Goal: Information Seeking & Learning: Learn about a topic

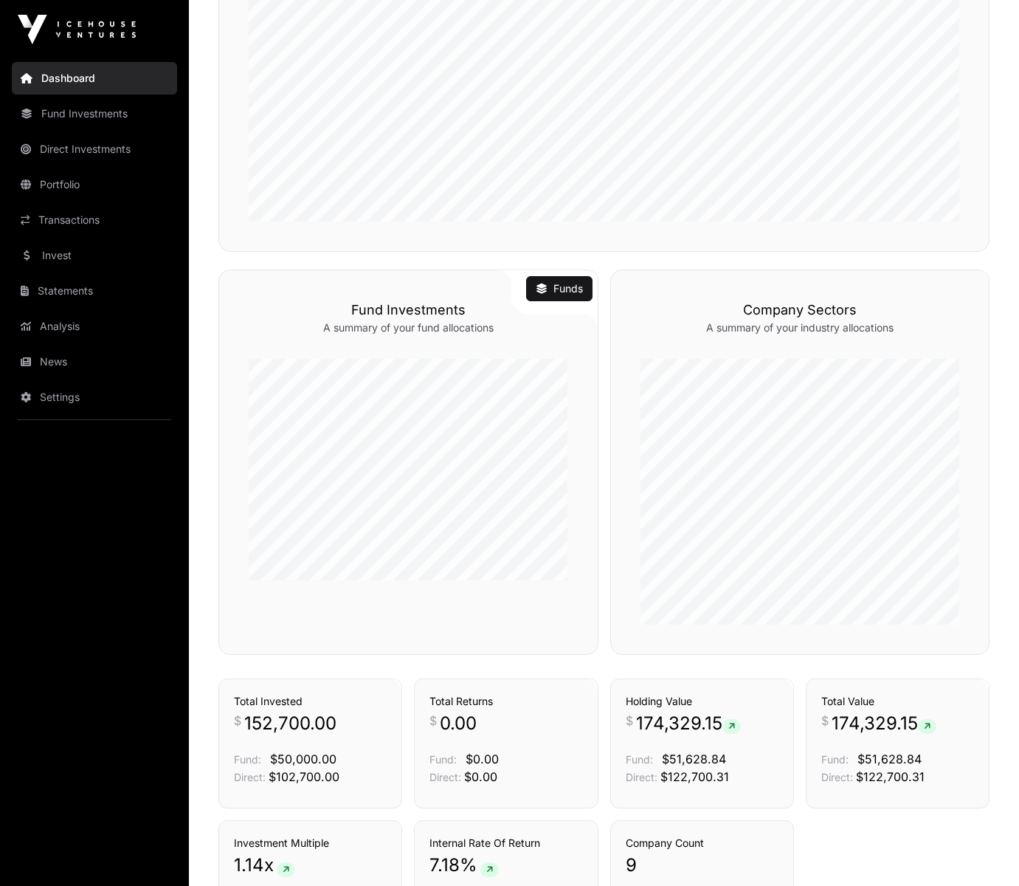
scroll to position [869, 0]
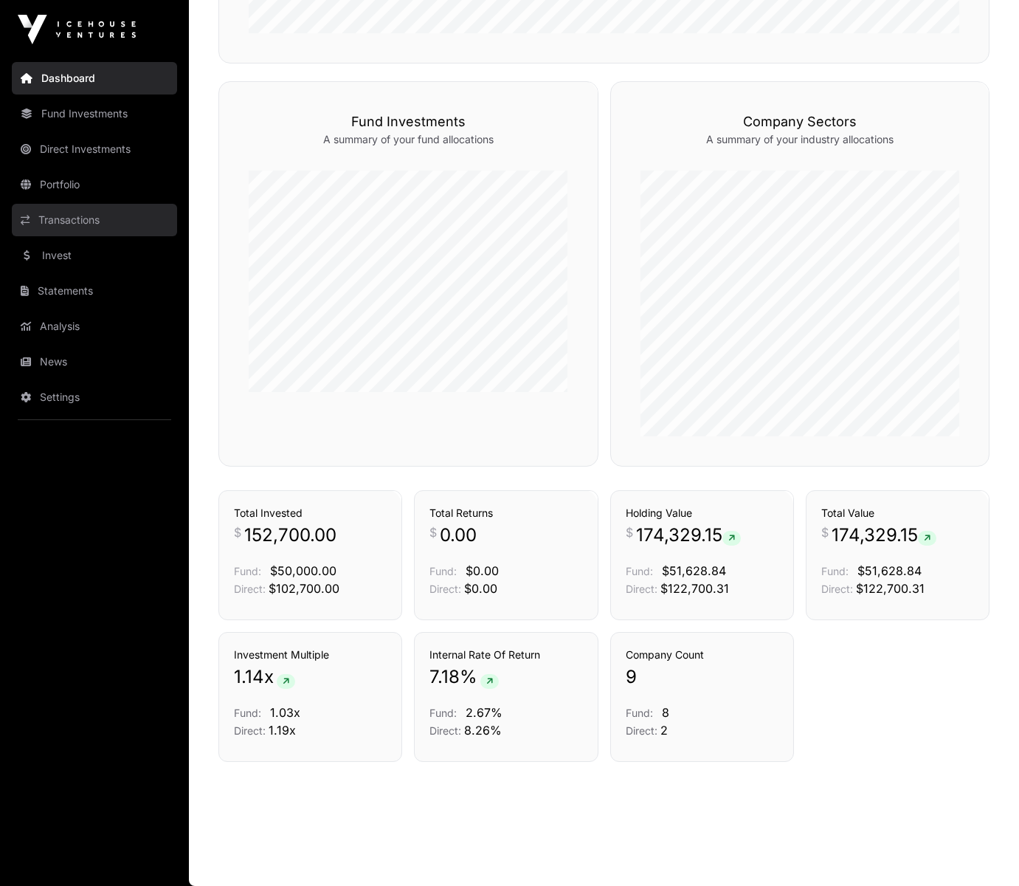
click at [95, 227] on link "Transactions" at bounding box center [94, 220] width 165 height 32
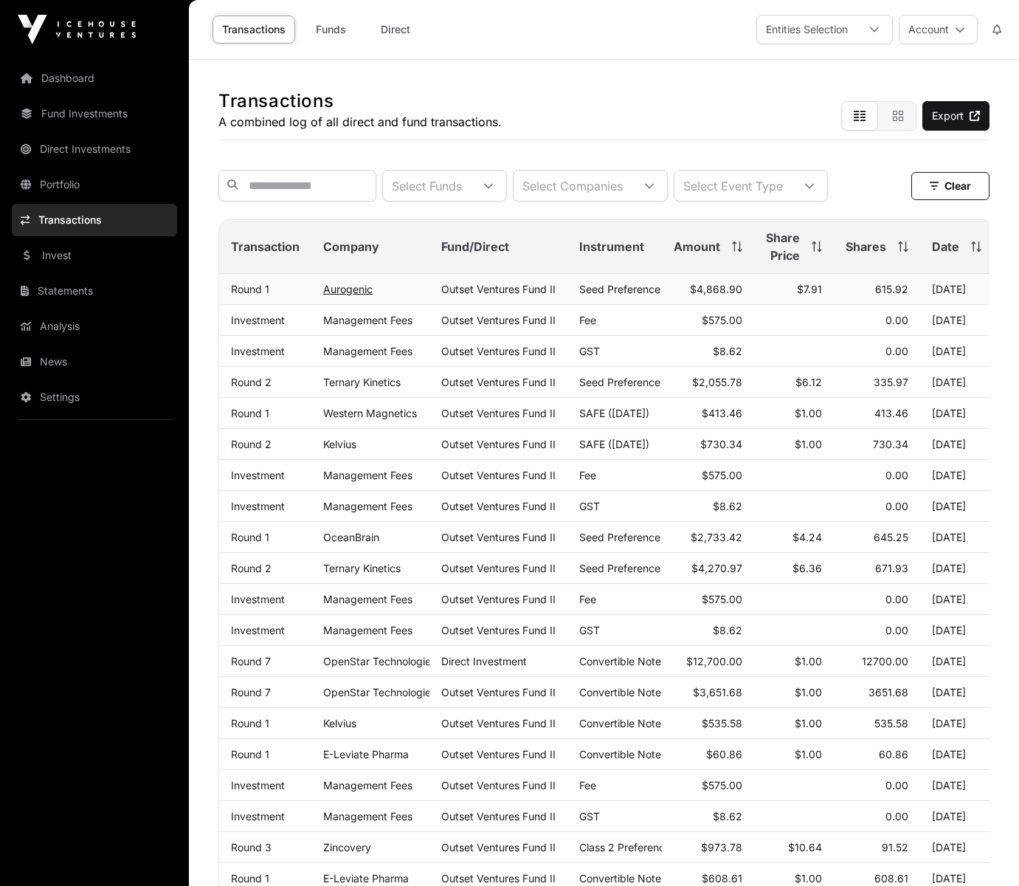
click at [353, 291] on link "Aurogenic" at bounding box center [347, 289] width 49 height 13
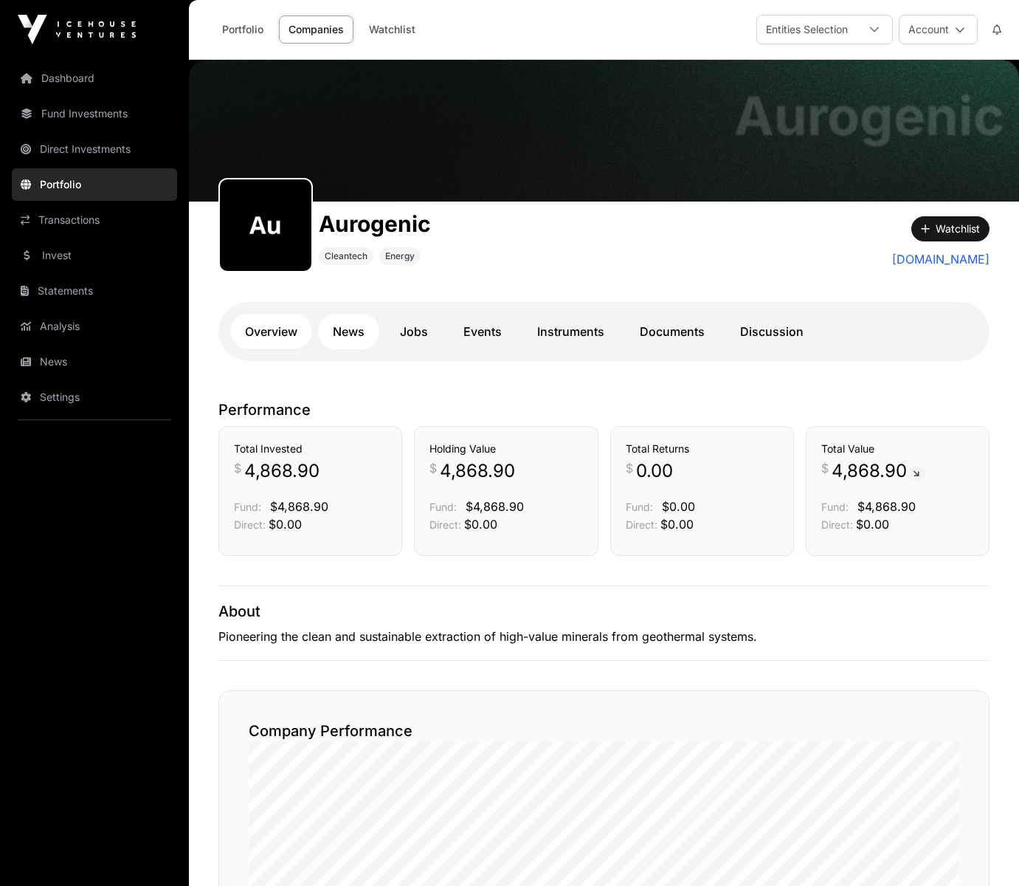
click at [357, 331] on link "News" at bounding box center [348, 331] width 61 height 35
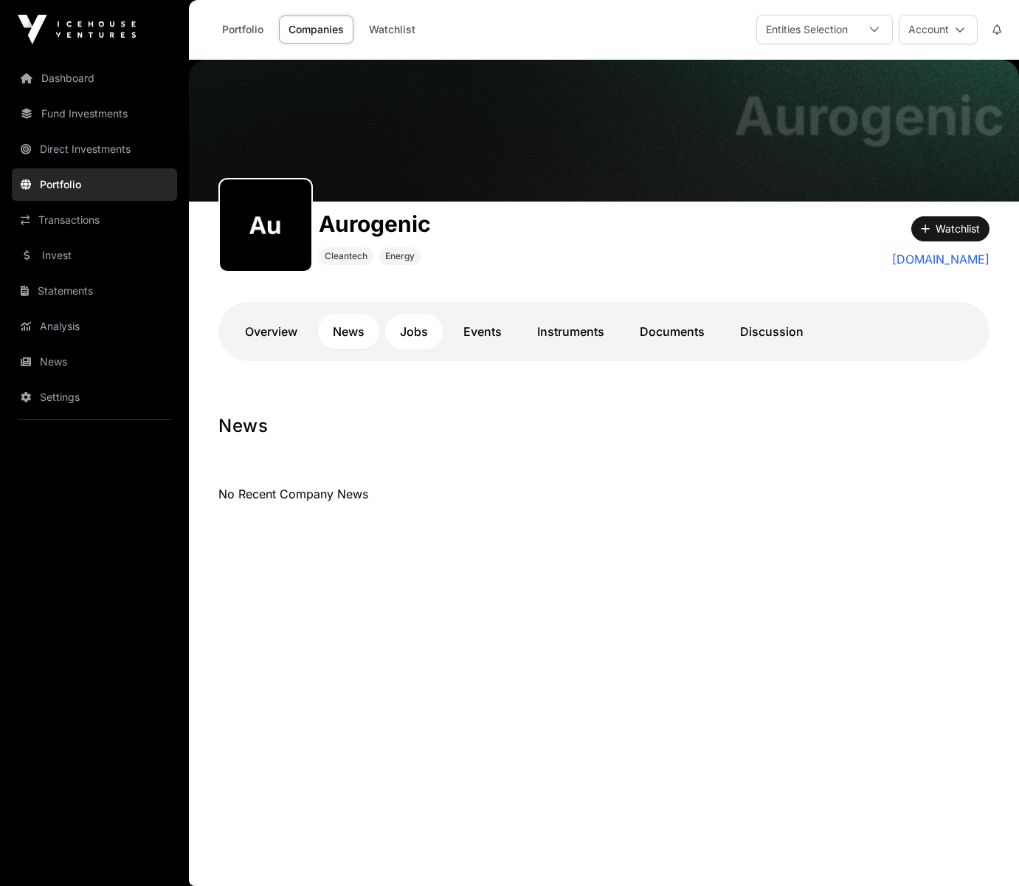
click at [408, 331] on link "Jobs" at bounding box center [414, 331] width 58 height 35
click at [489, 331] on link "Events" at bounding box center [483, 331] width 68 height 35
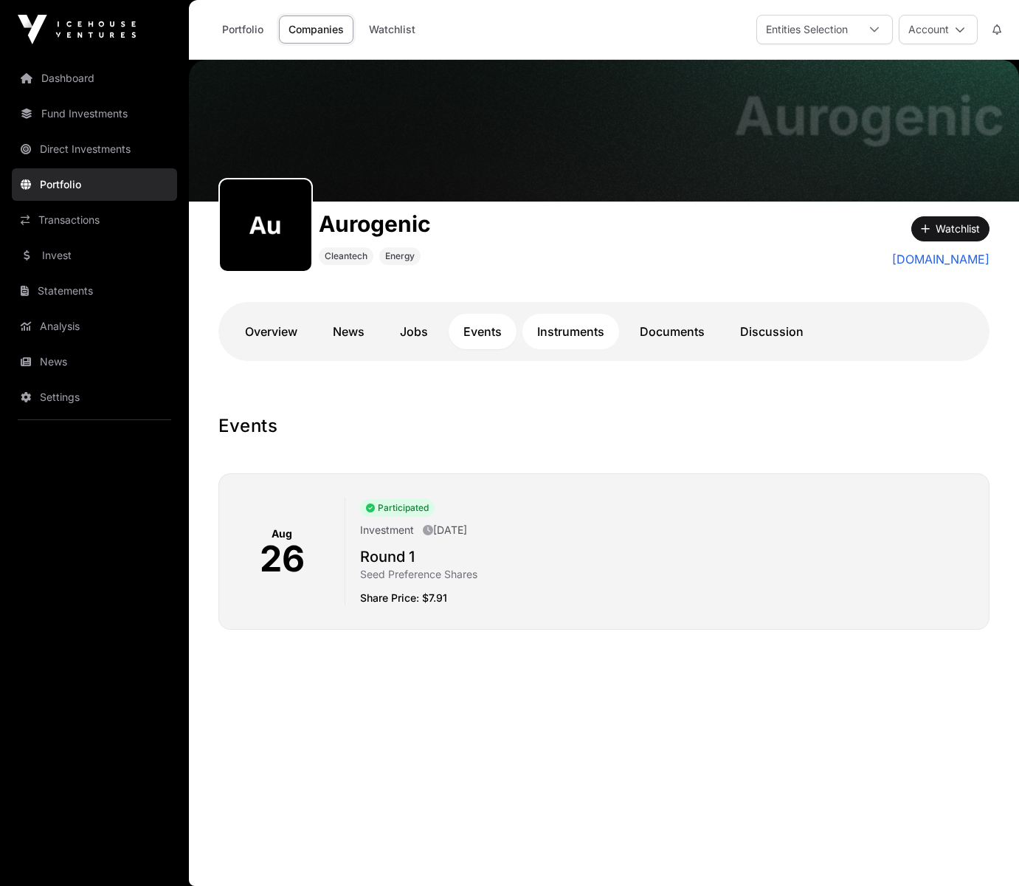
click at [587, 334] on link "Instruments" at bounding box center [571, 331] width 97 height 35
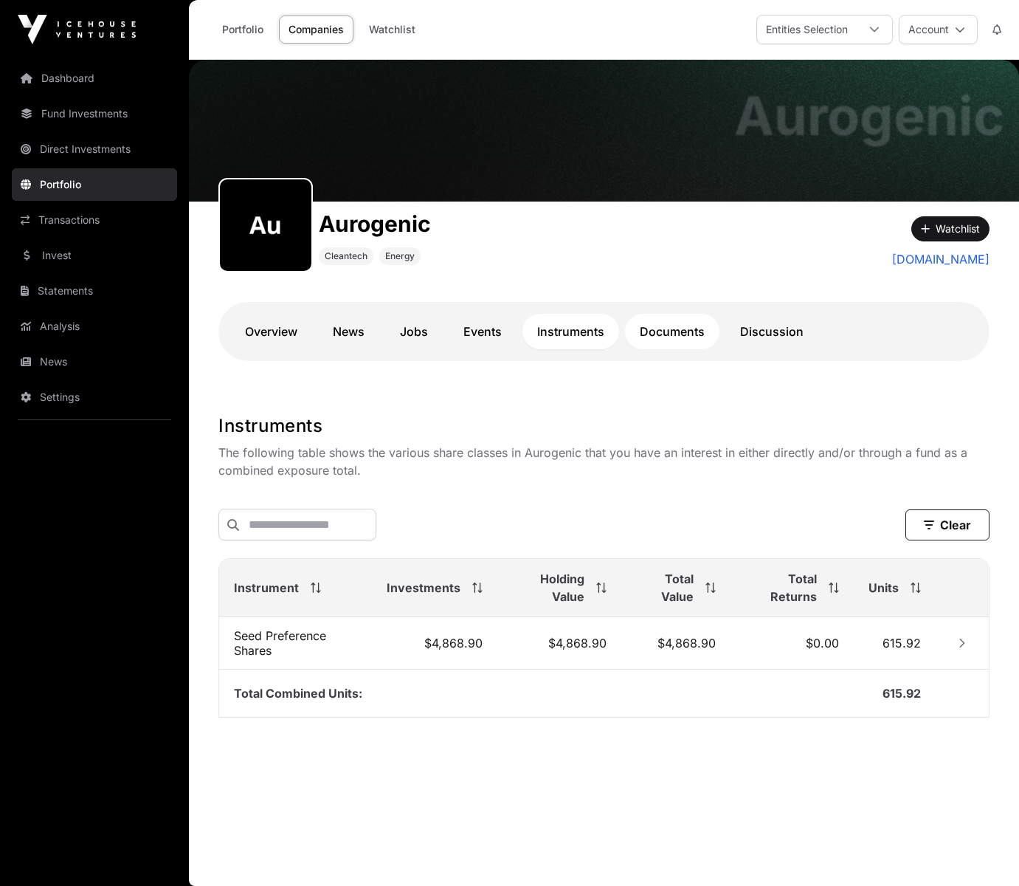
click at [678, 335] on link "Documents" at bounding box center [672, 331] width 94 height 35
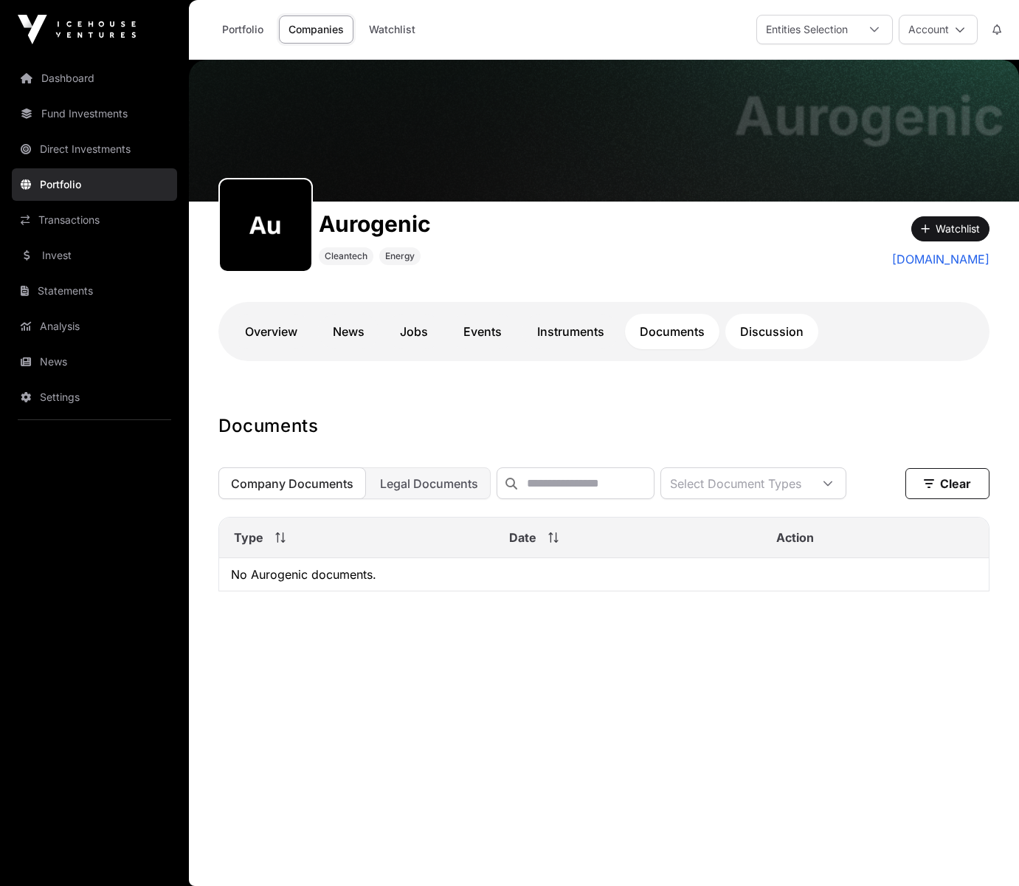
click at [788, 335] on link "Discussion" at bounding box center [771, 331] width 93 height 35
